Goal: Task Accomplishment & Management: Use online tool/utility

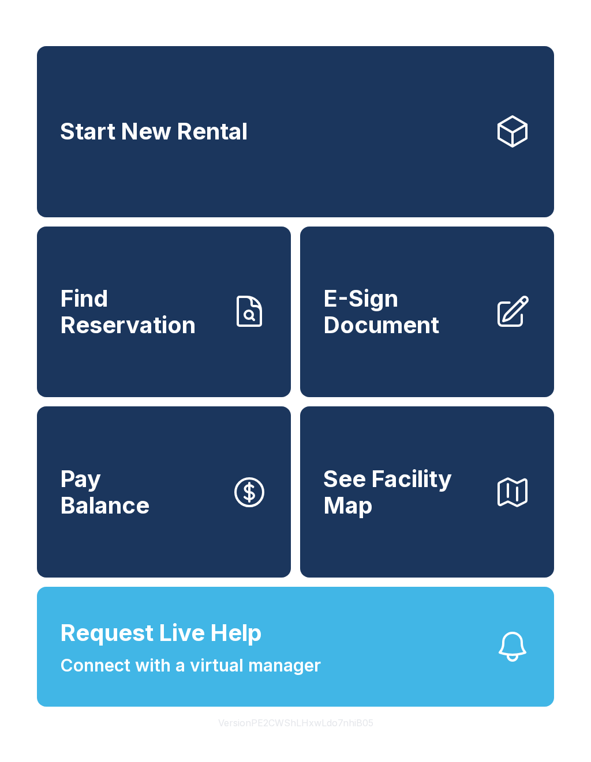
click at [490, 334] on link "E-Sign Document" at bounding box center [427, 312] width 254 height 171
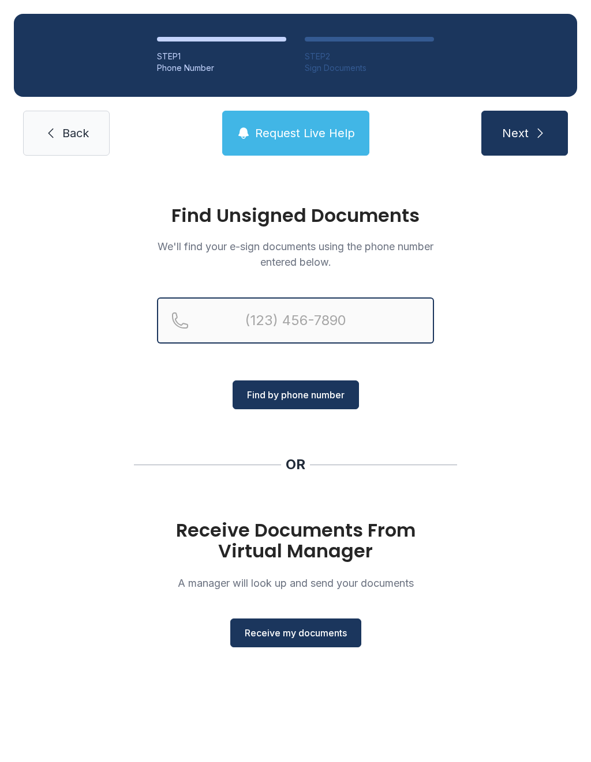
click at [276, 324] on input "Reservation phone number" at bounding box center [295, 321] width 277 height 46
type input "[PHONE_NUMBER]"
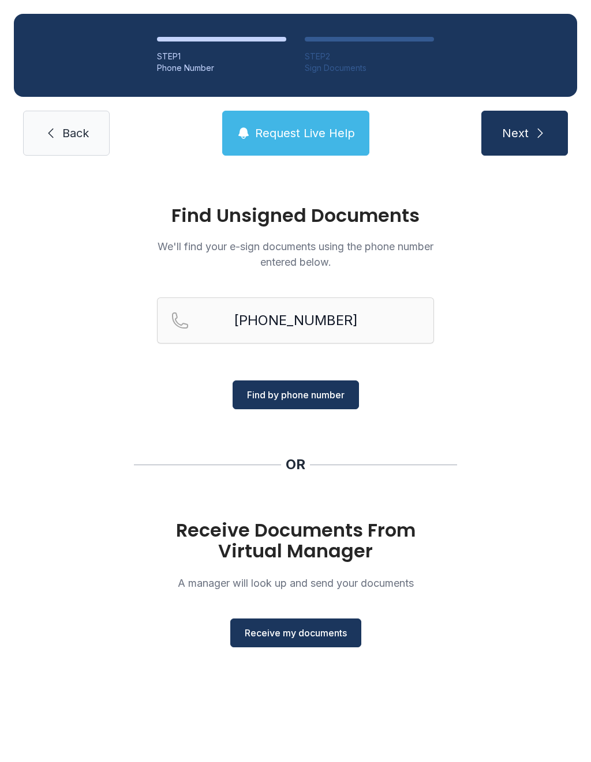
click at [545, 321] on div "Find Unsigned Documents We'll find your e-sign documents using the phone number…" at bounding box center [295, 432] width 591 height 524
click at [333, 382] on button "Find by phone number" at bounding box center [295, 395] width 126 height 29
click at [322, 388] on button "Find by phone number" at bounding box center [295, 395] width 126 height 29
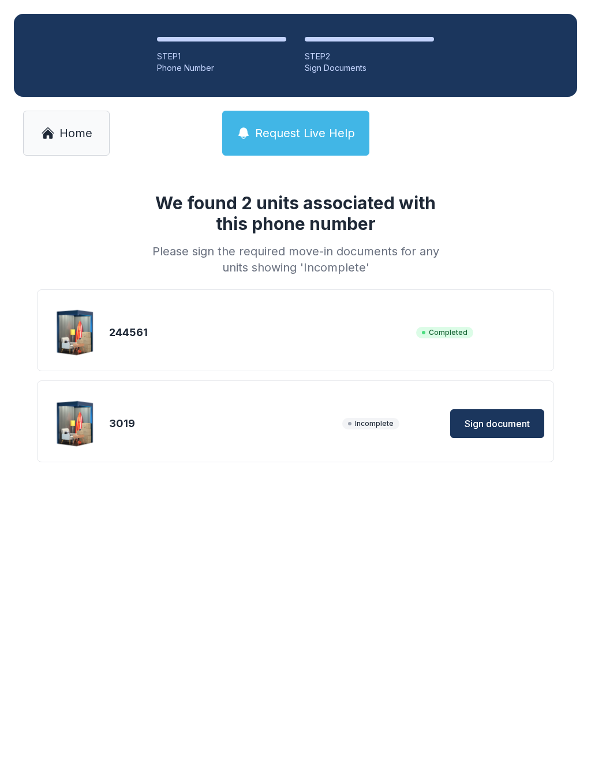
click at [510, 428] on span "Sign document" at bounding box center [496, 424] width 65 height 14
click at [83, 133] on span "Home" at bounding box center [75, 133] width 33 height 16
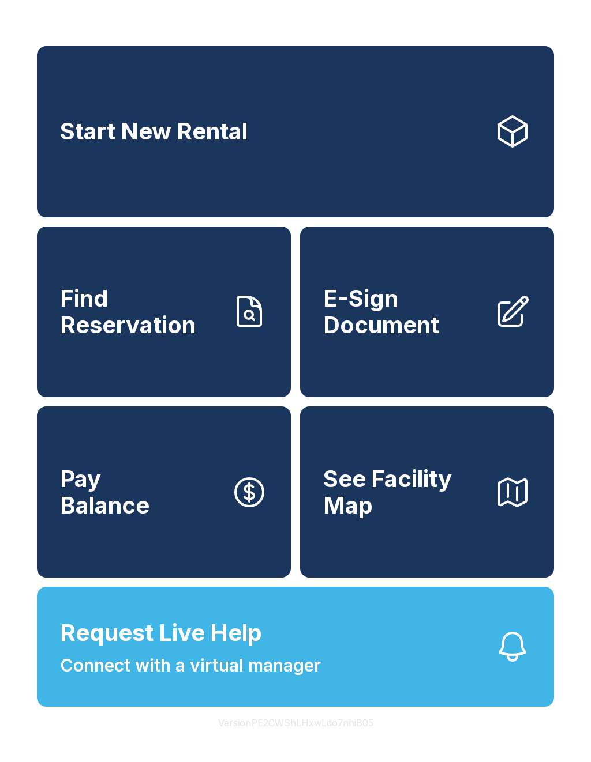
click at [171, 536] on link "Pay Balance" at bounding box center [164, 492] width 254 height 171
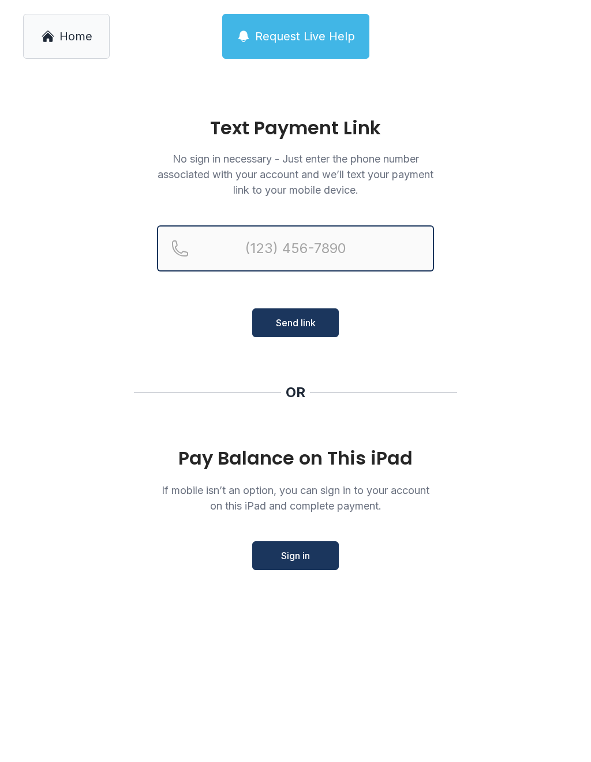
click at [246, 250] on input "Reservation phone number" at bounding box center [295, 248] width 277 height 46
type input "[PHONE_NUMBER]"
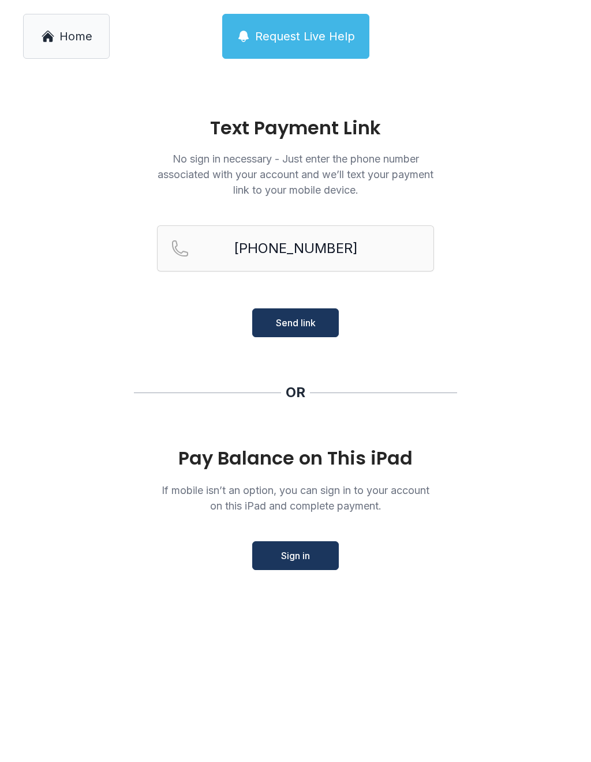
click at [311, 328] on span "Send link" at bounding box center [296, 323] width 40 height 14
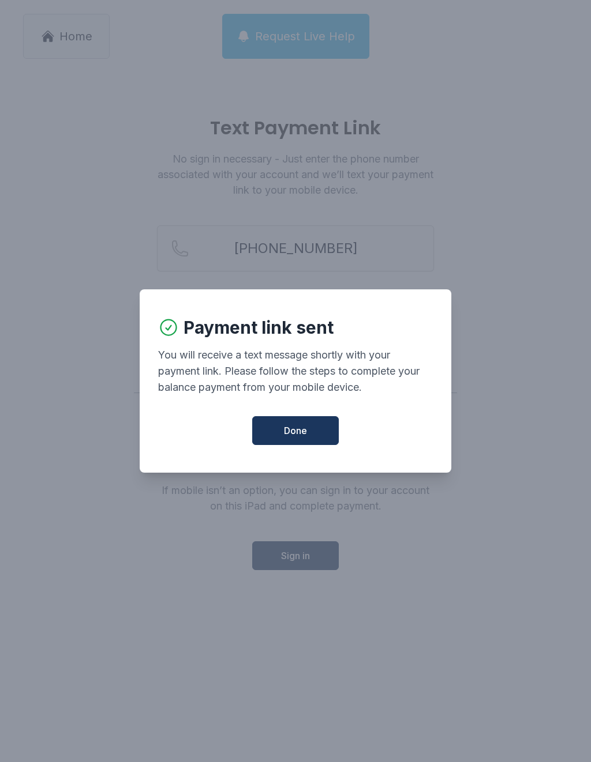
click at [309, 440] on button "Done" at bounding box center [295, 430] width 87 height 29
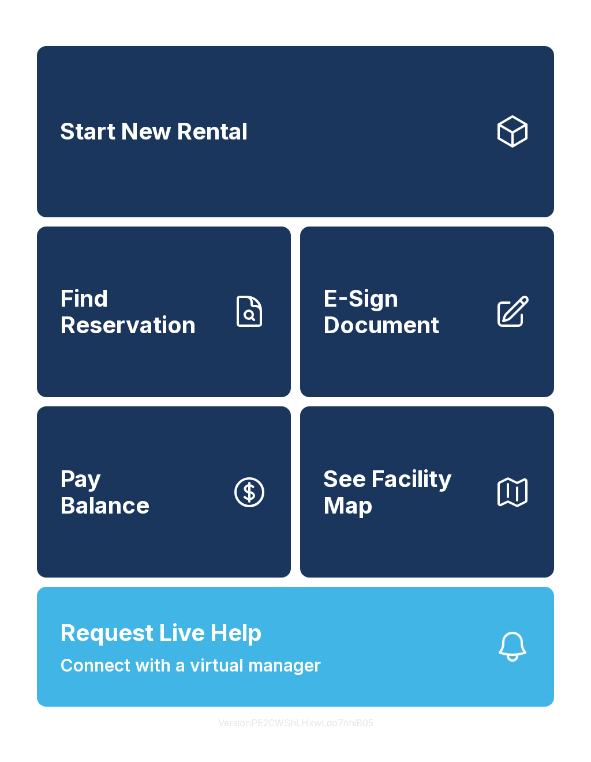
click at [189, 542] on link "Pay Balance" at bounding box center [164, 492] width 254 height 171
